Goal: Task Accomplishment & Management: Manage account settings

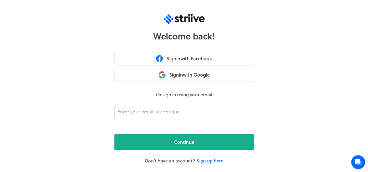
click at [296, 78] on div "Welcome back! Sign in with Facebook Sign in with Google Or sign in using your e…" at bounding box center [184, 86] width 368 height 172
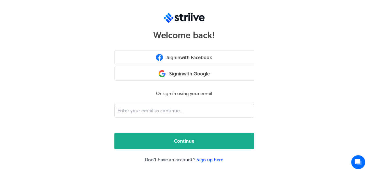
click at [211, 159] on link "Sign up here" at bounding box center [209, 159] width 27 height 7
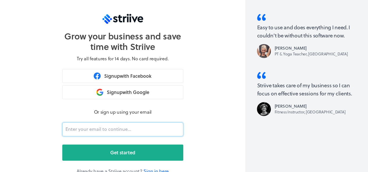
click at [146, 132] on input "email" at bounding box center [122, 130] width 121 height 14
type input "[EMAIL_ADDRESS][DOMAIN_NAME]"
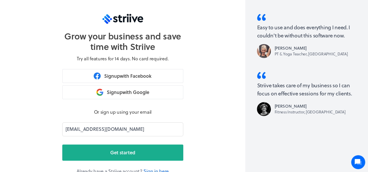
click at [217, 141] on section "Grow your business and save time with Striive Try all features for 14 days. No …" at bounding box center [122, 92] width 245 height 184
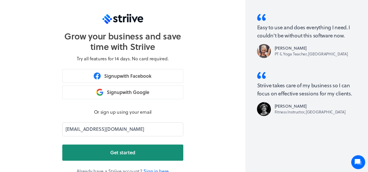
click at [151, 149] on button "Get started" at bounding box center [122, 153] width 121 height 16
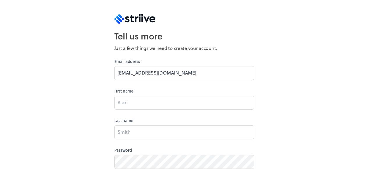
click at [337, 53] on div "Tell us more Just a few things we need to create your account. Email address [E…" at bounding box center [184, 86] width 368 height 172
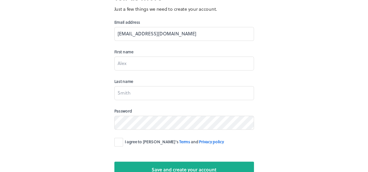
scroll to position [47, 0]
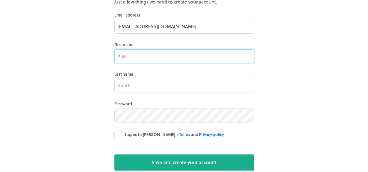
click at [153, 60] on input at bounding box center [184, 56] width 140 height 14
type input "[PERSON_NAME]"
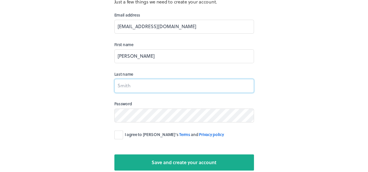
type input "fountain"
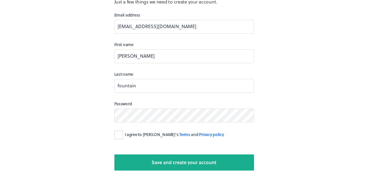
click at [118, 135] on label "I agree to [PERSON_NAME]'s Terms and Privacy policy" at bounding box center [169, 135] width 110 height 9
click at [0, 0] on input "I agree to [PERSON_NAME]'s Terms and Privacy policy" at bounding box center [0, 0] width 0 height 0
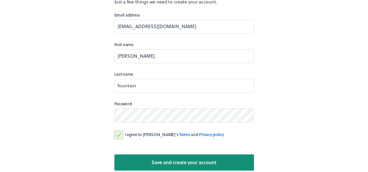
click at [192, 162] on span "Save and create your account" at bounding box center [183, 162] width 65 height 7
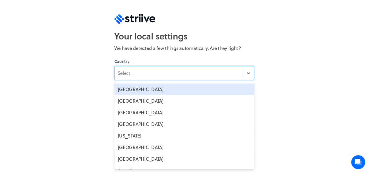
click at [226, 75] on div "Select..." at bounding box center [179, 73] width 128 height 10
type input "uni"
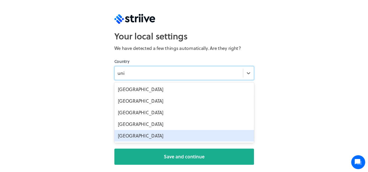
click at [128, 135] on div "[GEOGRAPHIC_DATA]" at bounding box center [184, 136] width 140 height 12
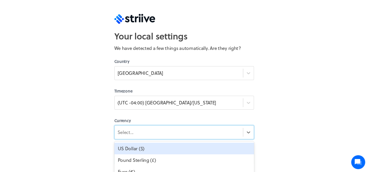
click at [221, 131] on div "Select..." at bounding box center [184, 133] width 140 height 14
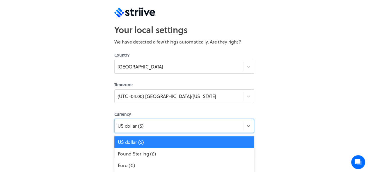
click at [190, 143] on div "US dollar ($)" at bounding box center [184, 143] width 140 height 12
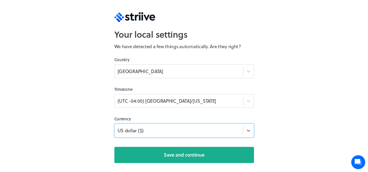
click at [297, 108] on div "Your local settings We have detected a few things automatically. Are they right…" at bounding box center [184, 84] width 368 height 172
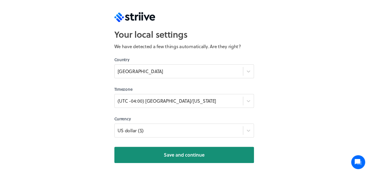
click at [164, 158] on span "Save and continue" at bounding box center [184, 155] width 41 height 7
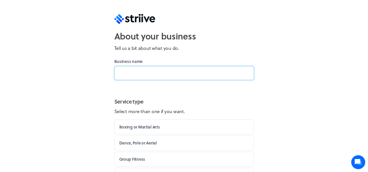
click at [196, 71] on input at bounding box center [184, 73] width 140 height 14
type input "Kaptanglas"
click at [294, 88] on div "About your business Tell us a bit about what you do. Business name Kaptanglas S…" at bounding box center [184, 86] width 368 height 172
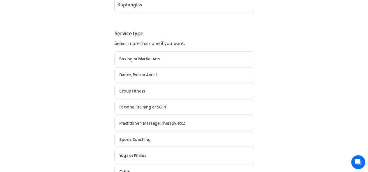
scroll to position [105, 0]
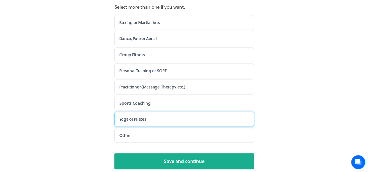
click at [147, 117] on label "Yoga or Pilates" at bounding box center [184, 119] width 140 height 15
click at [0, 0] on input "Yoga or Pilates" at bounding box center [0, 0] width 0 height 0
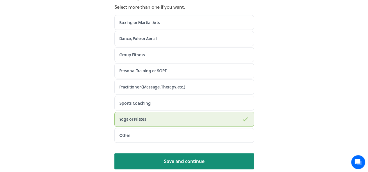
click at [185, 158] on span "Save and continue" at bounding box center [184, 161] width 41 height 7
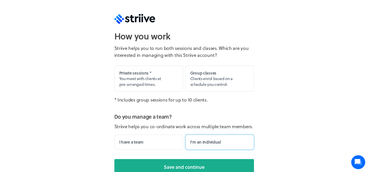
click at [221, 140] on label "I'm an individual" at bounding box center [219, 142] width 69 height 15
click at [0, 0] on input "I'm an individual" at bounding box center [0, 0] width 0 height 0
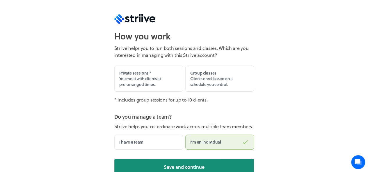
click at [198, 165] on span "Save and continue" at bounding box center [184, 167] width 41 height 7
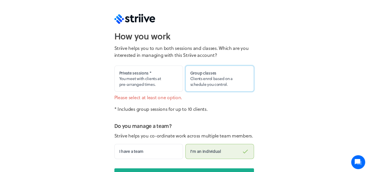
click at [192, 79] on span "Clients enrol based on a schedule you control." at bounding box center [211, 82] width 42 height 12
click at [0, 0] on input "Group classes Clients enrol based on a schedule you control." at bounding box center [0, 0] width 0 height 0
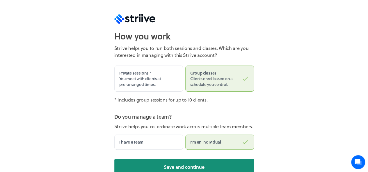
click at [186, 164] on span "Save and continue" at bounding box center [184, 167] width 41 height 7
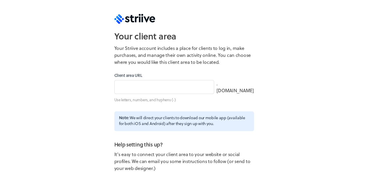
type input "kaptanglas"
click at [315, 108] on div "Your client area Your Striive account includes a place for clients to log in, m…" at bounding box center [184, 86] width 368 height 172
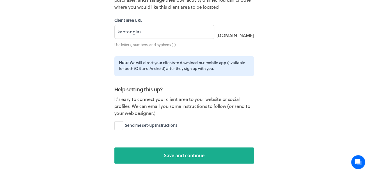
scroll to position [56, 0]
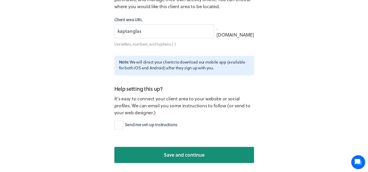
click at [194, 153] on span "Save and continue" at bounding box center [184, 155] width 41 height 7
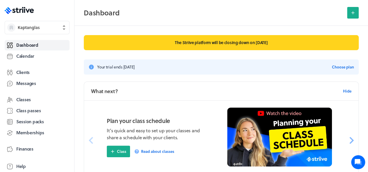
scroll to position [33, 0]
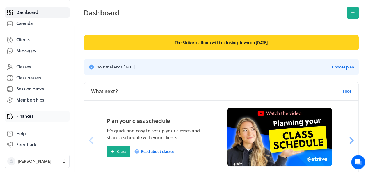
click at [37, 115] on link "Finances" at bounding box center [37, 116] width 65 height 10
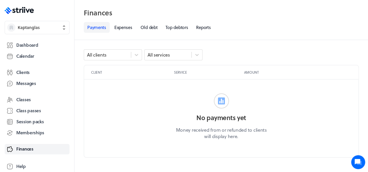
click at [94, 31] on link "Payments" at bounding box center [97, 27] width 26 height 11
click at [37, 44] on span "Dashboard" at bounding box center [27, 45] width 22 height 6
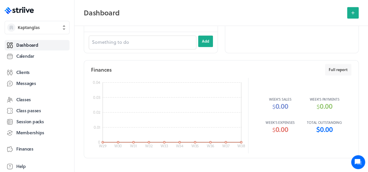
scroll to position [398, 0]
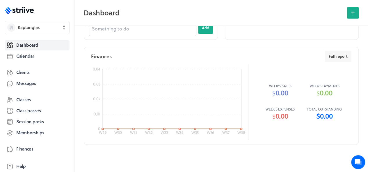
drag, startPoint x: 369, startPoint y: 46, endPoint x: 0, endPoint y: 9, distance: 370.4
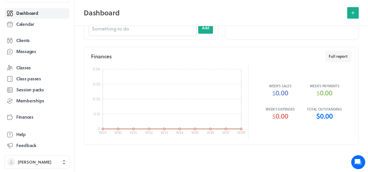
scroll to position [33, 0]
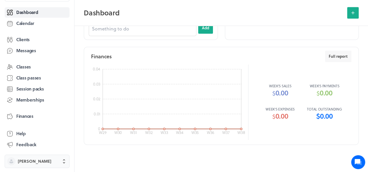
click at [56, 162] on span "[PERSON_NAME]" at bounding box center [42, 162] width 49 height 6
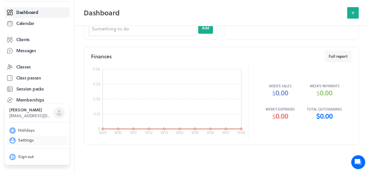
click at [31, 141] on span "Settings" at bounding box center [26, 140] width 16 height 6
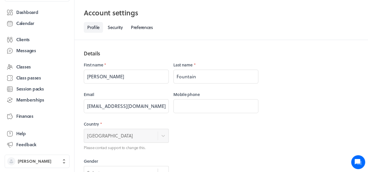
click at [292, 25] on nav "Profile Security Preferences" at bounding box center [221, 27] width 275 height 11
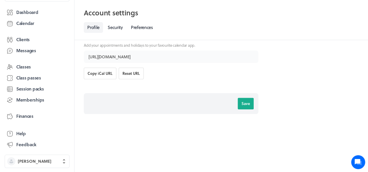
scroll to position [277, 0]
click at [34, 101] on span "Memberships" at bounding box center [30, 100] width 28 height 6
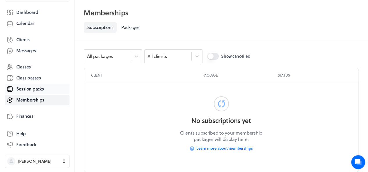
click at [40, 89] on span "Session packs" at bounding box center [29, 89] width 27 height 6
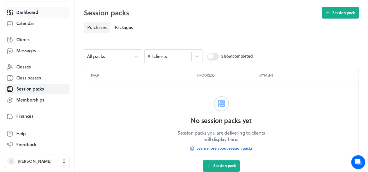
click at [39, 13] on link "Dashboard" at bounding box center [37, 12] width 65 height 10
